Goal: Task Accomplishment & Management: Use online tool/utility

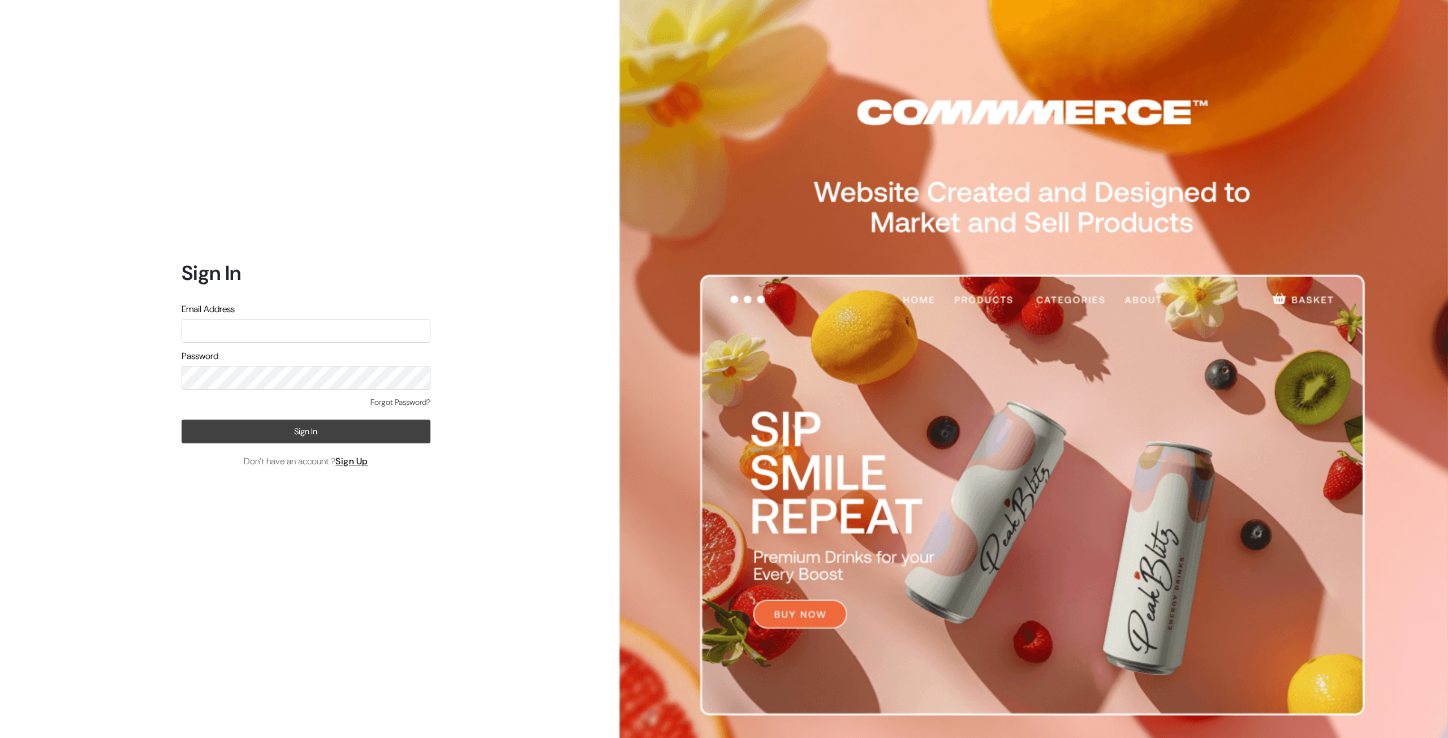
type input "contact@truefancollectibles.com"
click at [298, 432] on button "Sign In" at bounding box center [306, 432] width 249 height 24
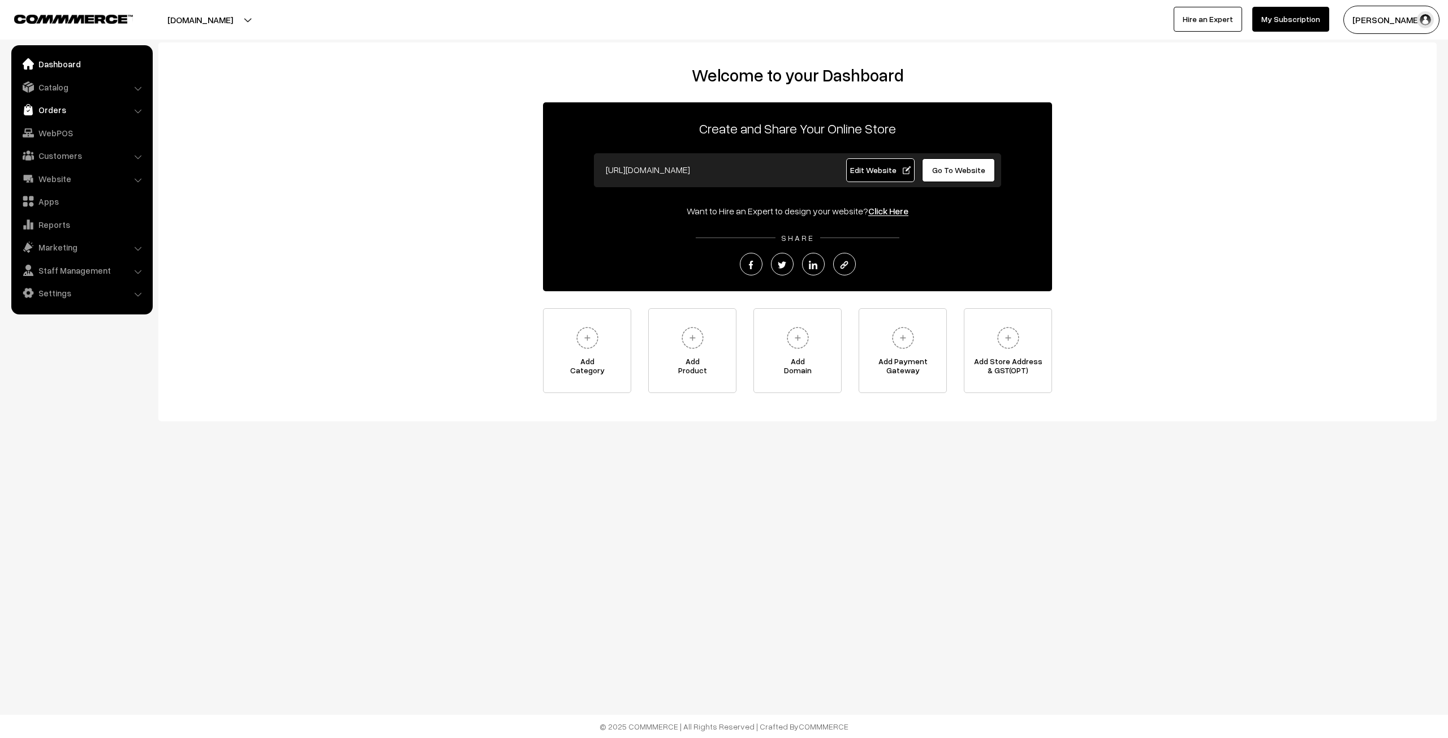
click at [92, 107] on link "Orders" at bounding box center [81, 110] width 135 height 20
click at [59, 123] on link "Orders" at bounding box center [93, 126] width 112 height 12
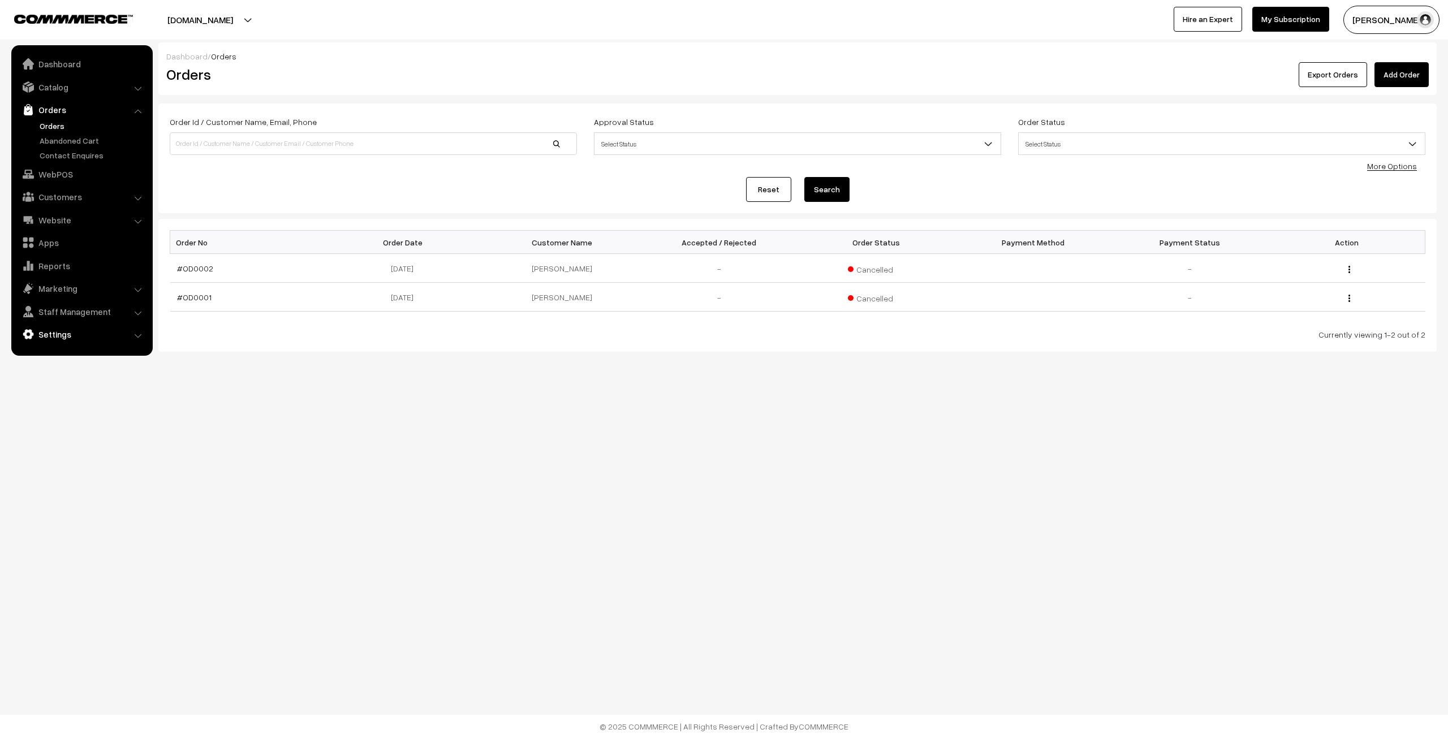
click at [93, 338] on link "Settings" at bounding box center [81, 334] width 135 height 20
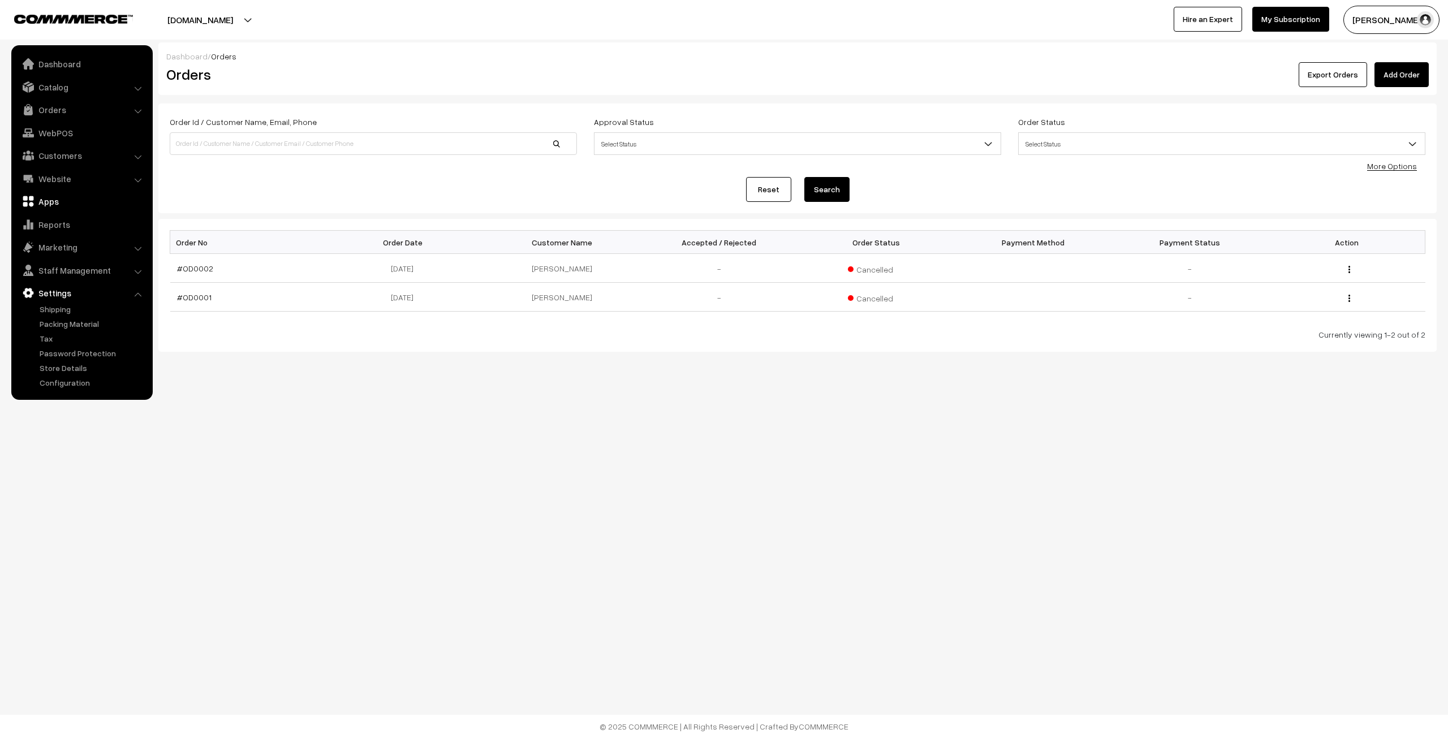
click at [61, 209] on link "Apps" at bounding box center [81, 201] width 135 height 20
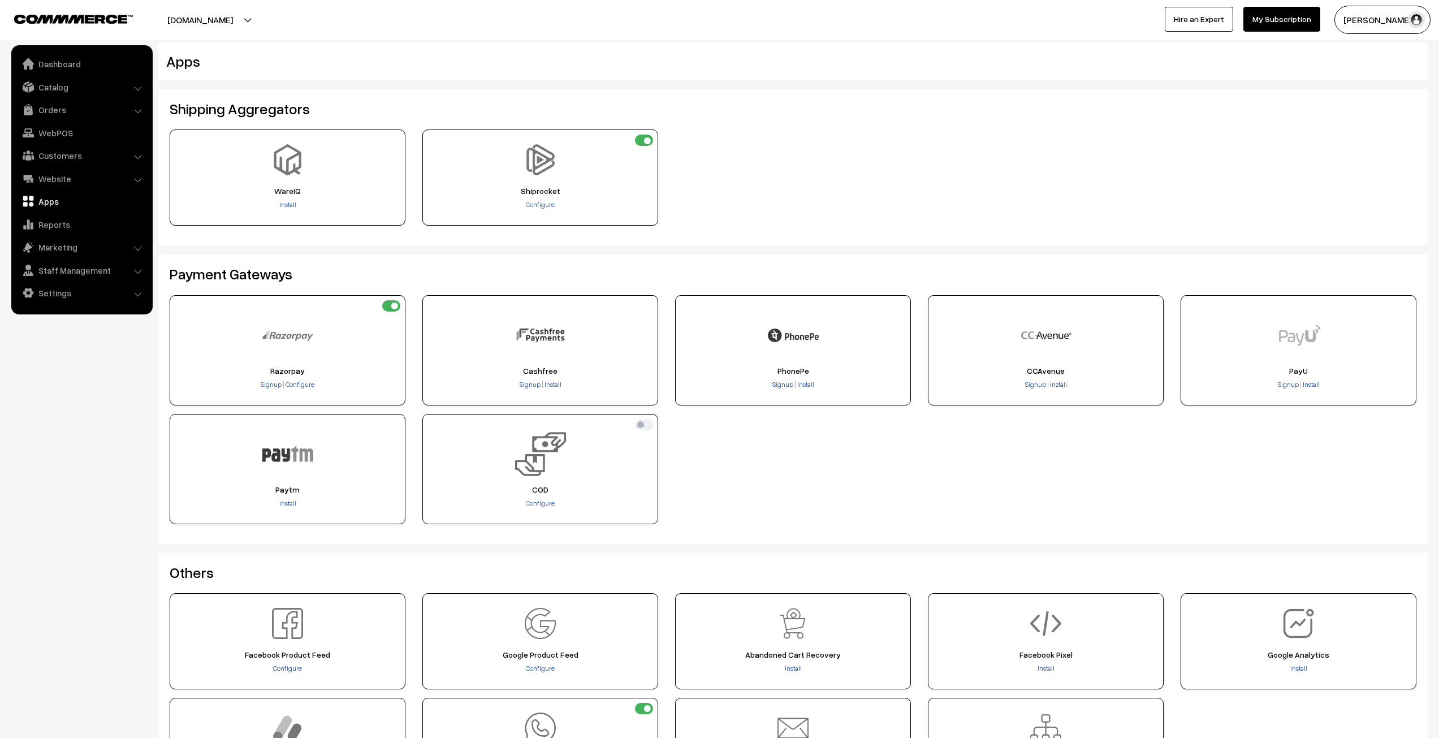
scroll to position [113, 0]
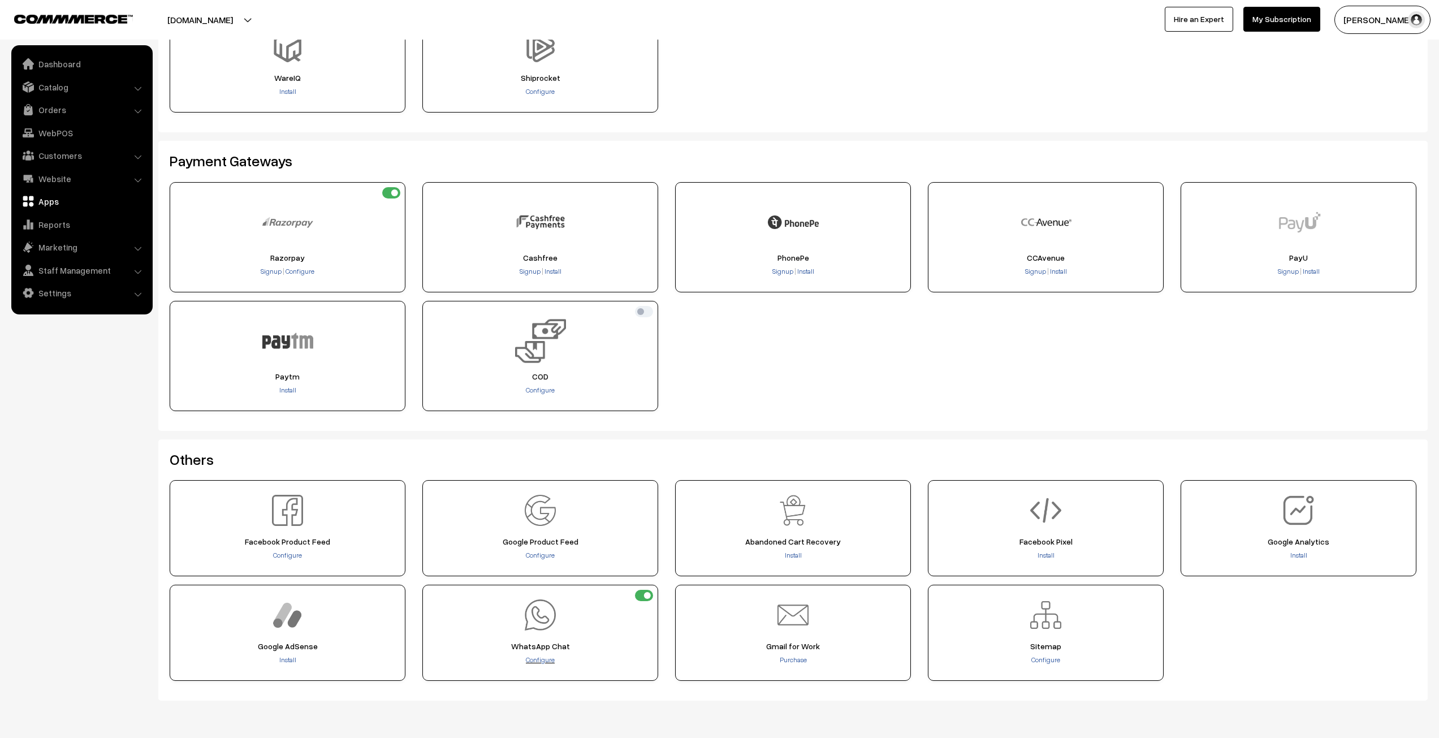
click at [546, 655] on span "Configure" at bounding box center [540, 659] width 29 height 8
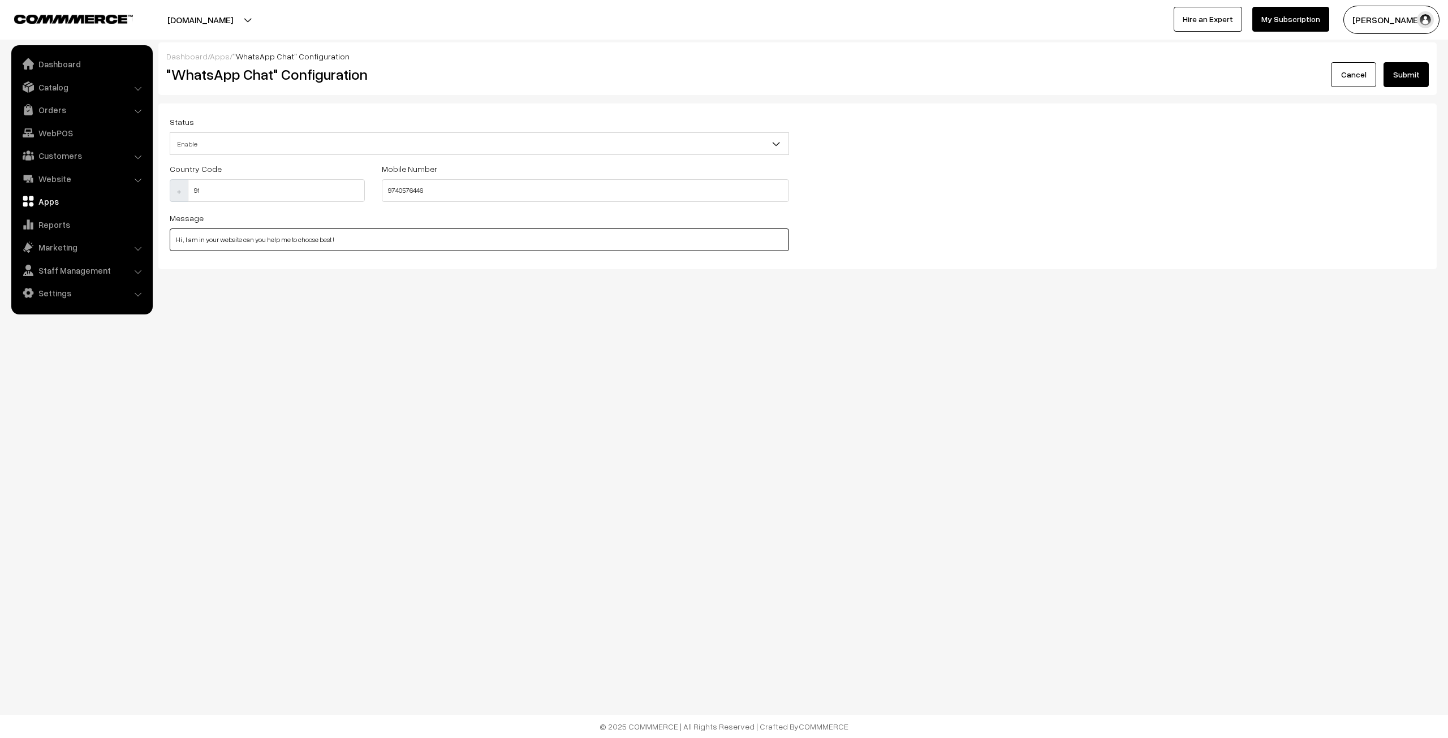
click at [345, 241] on input "Hi , I am in your website can you help me to choose best !" at bounding box center [479, 239] width 619 height 23
click at [355, 342] on div "Dashboard / Apps / "WhatsApp Chat" Configuration "WhatsApp Chat" Configuration …" at bounding box center [724, 171] width 1448 height 343
click at [390, 244] on input "Hi , I am in your website can you help me to choose best !" at bounding box center [479, 239] width 619 height 23
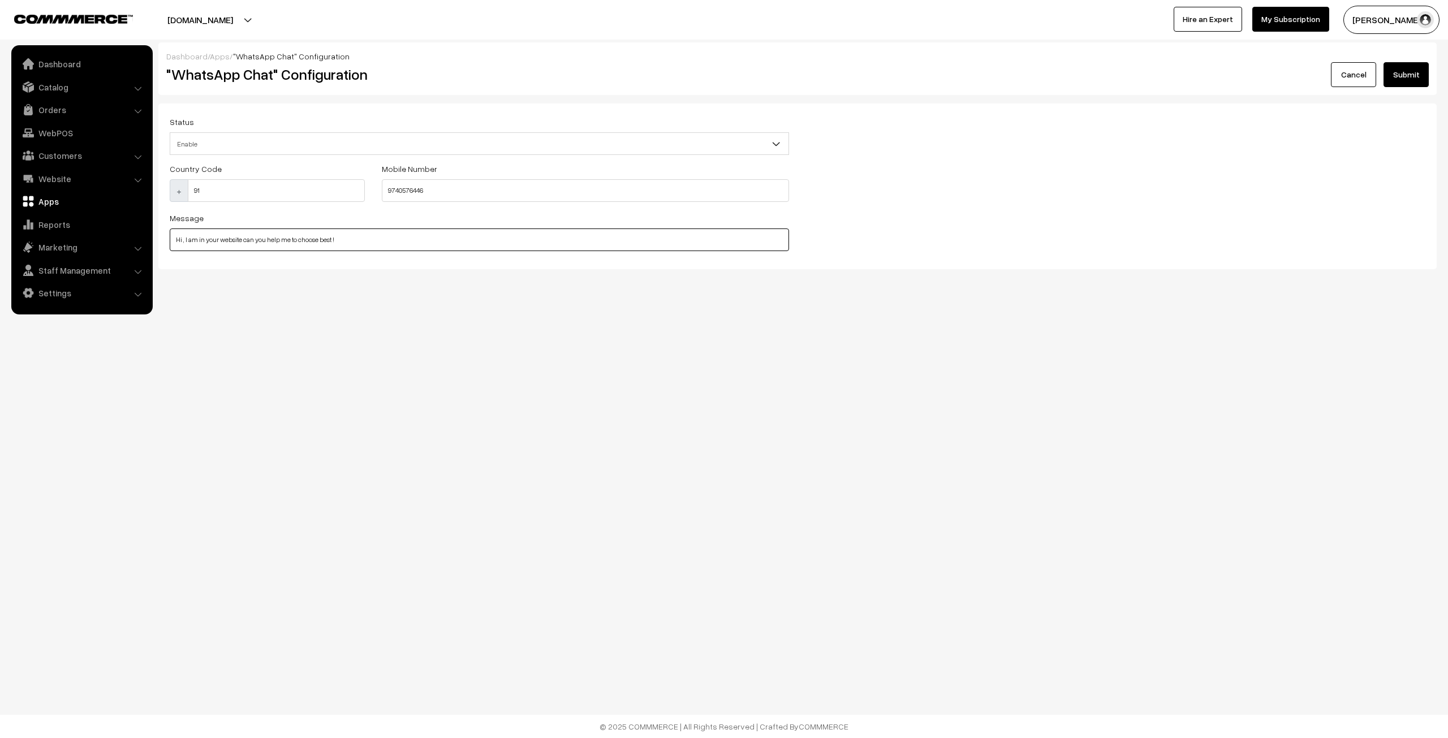
click at [390, 244] on input "Hi , I am in your website can you help me to choose best !" at bounding box center [479, 239] width 619 height 23
paste input "👋 Welcome to The Flapjack3D Store! Thanks for reaching out. We create unique 3D…"
drag, startPoint x: 241, startPoint y: 240, endPoint x: 291, endPoint y: 253, distance: 51.4
click at [291, 253] on div "Status Enable Disable Enable Country Code + 91 Mobile Number 9740576446 Message…" at bounding box center [479, 186] width 636 height 143
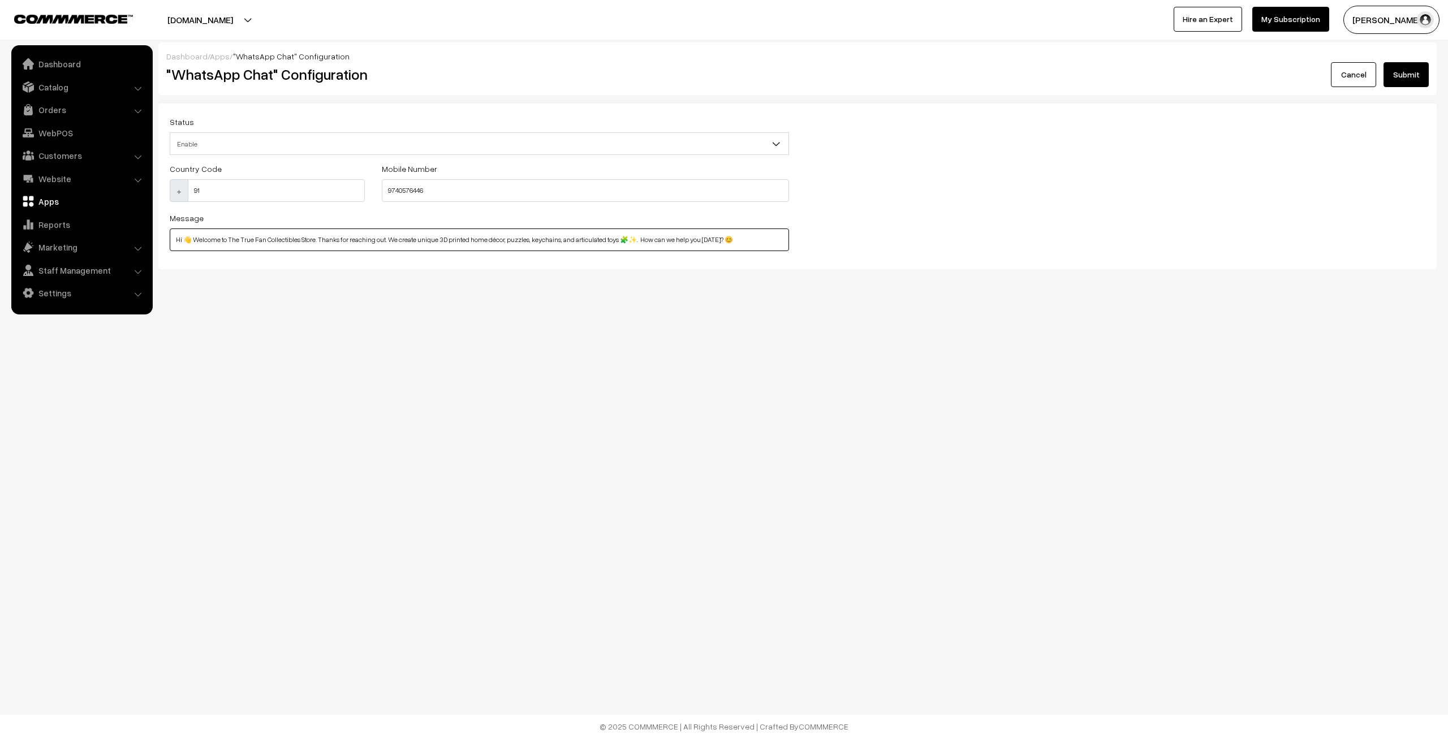
drag, startPoint x: 387, startPoint y: 239, endPoint x: 639, endPoint y: 234, distance: 251.7
click at [639, 234] on input "Hi 👋 Welcome to The True Fan Collectibles Store. Thanks for reaching out. We cr…" at bounding box center [479, 239] width 619 height 23
type input "Hi 👋 Welcome to The True Fan Collectibles Store. Thanks for reaching out. How c…"
click at [926, 184] on div "Status Enable Disable Enable Country Code + 91 Mobile Number 9740576446 Message…" at bounding box center [797, 186] width 1272 height 143
click at [1406, 72] on button "Submit" at bounding box center [1405, 74] width 45 height 25
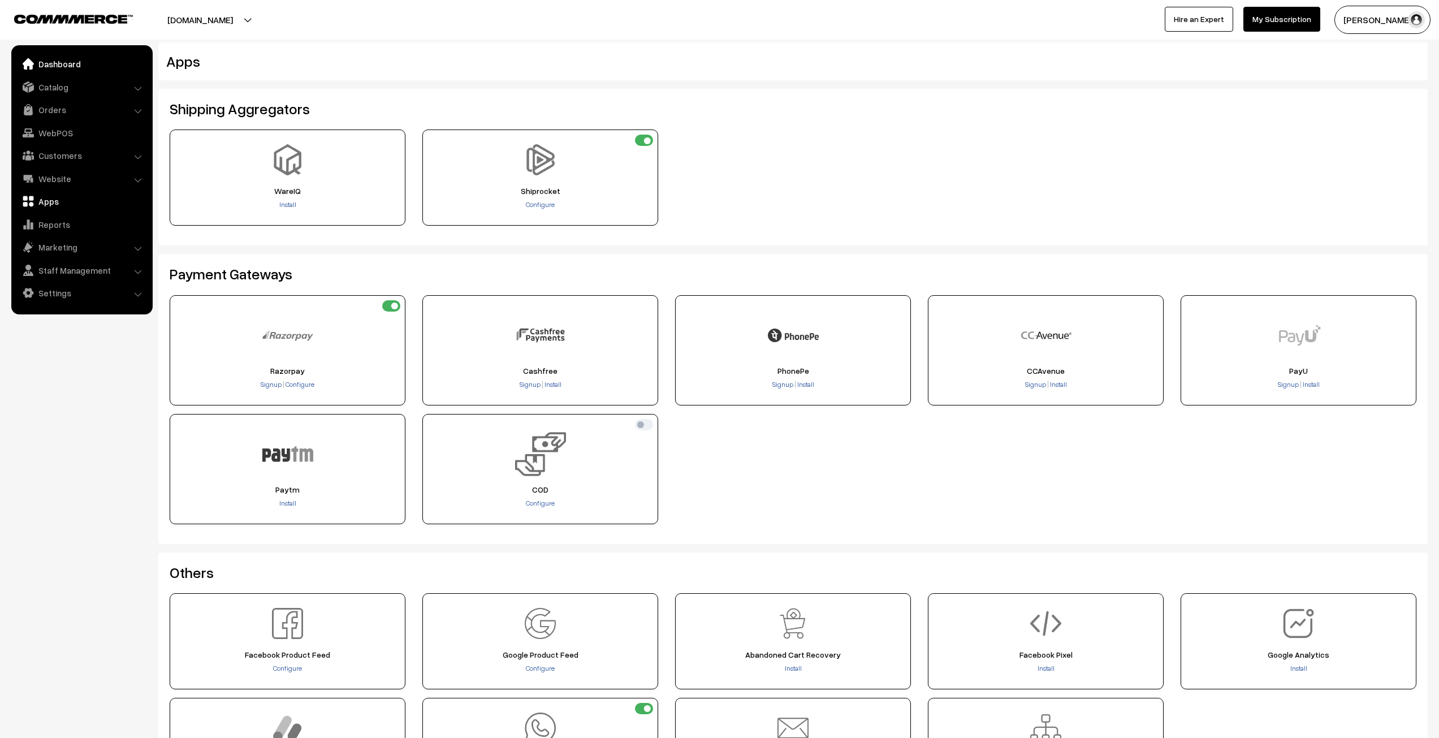
click at [79, 59] on link "Dashboard" at bounding box center [81, 64] width 135 height 20
